Goal: Navigation & Orientation: Understand site structure

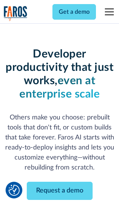
scroll to position [89, 0]
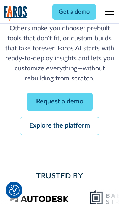
click at [59, 102] on link "Request a demo" at bounding box center [60, 102] width 66 height 18
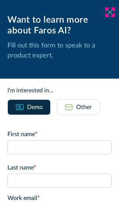
click at [110, 12] on icon at bounding box center [110, 12] width 6 height 6
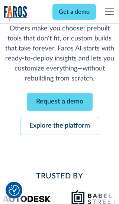
scroll to position [113, 0]
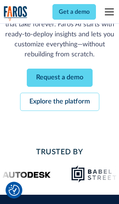
click at [59, 102] on link "Explore the platform" at bounding box center [59, 102] width 79 height 18
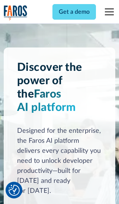
scroll to position [5573, 0]
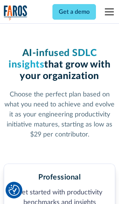
scroll to position [1150, 0]
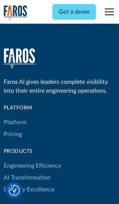
click at [14, 117] on link "Platform" at bounding box center [15, 123] width 23 height 12
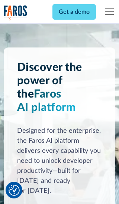
scroll to position [5811, 0]
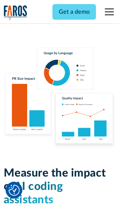
scroll to position [4587, 0]
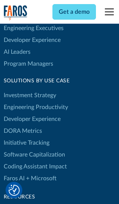
click at [22, 125] on link "DORA Metrics" at bounding box center [23, 131] width 38 height 12
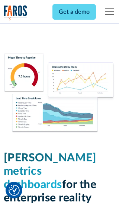
scroll to position [3249, 0]
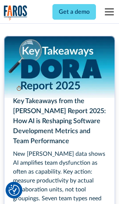
scroll to position [3344, 0]
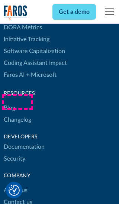
click at [17, 114] on link "Changelog" at bounding box center [17, 120] width 27 height 12
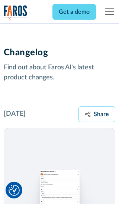
scroll to position [8962, 0]
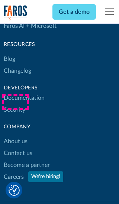
click at [15, 135] on link "About us" at bounding box center [16, 141] width 24 height 12
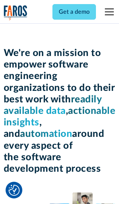
scroll to position [2559, 0]
